Goal: Task Accomplishment & Management: Use online tool/utility

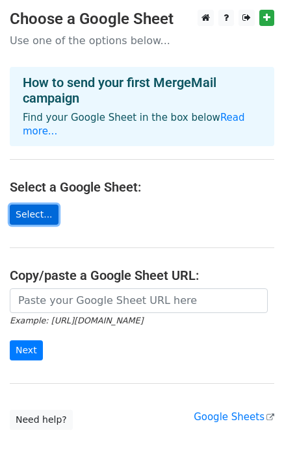
click at [34, 205] on link "Select..." at bounding box center [34, 215] width 49 height 20
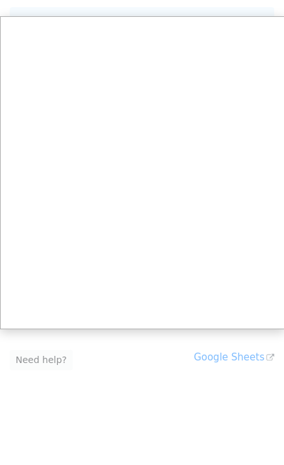
scroll to position [55, 0]
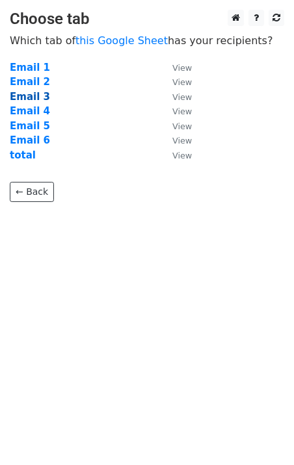
click at [23, 101] on strong "Email 3" at bounding box center [30, 97] width 40 height 12
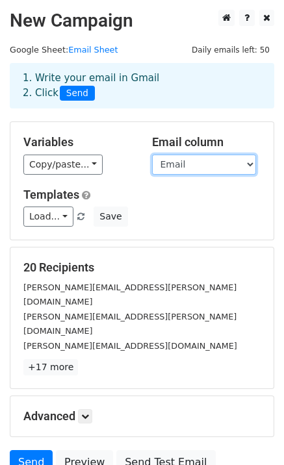
click at [193, 166] on select "Lead Name Company First Name Last Name Title Email Merge status" at bounding box center [204, 165] width 104 height 20
click at [152, 155] on select "Lead Name Company First Name Last Name Title Email Merge status" at bounding box center [204, 165] width 104 height 20
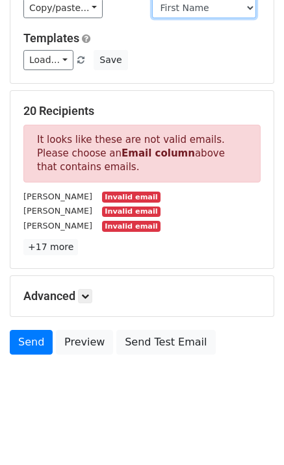
scroll to position [92, 0]
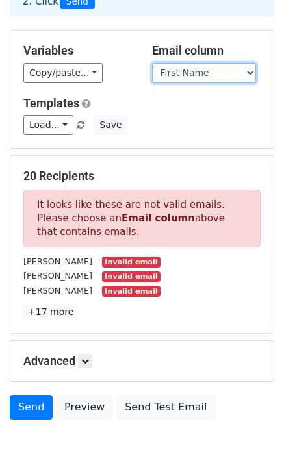
click at [199, 79] on select "Lead Name Company First Name Last Name Title Email Merge status" at bounding box center [204, 73] width 104 height 20
select select "Email"
click at [152, 63] on select "Lead Name Company First Name Last Name Title Email Merge status" at bounding box center [204, 73] width 104 height 20
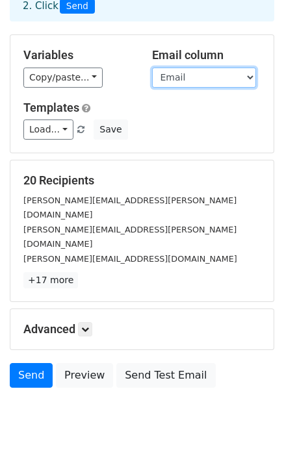
scroll to position [91, 0]
